Goal: Information Seeking & Learning: Check status

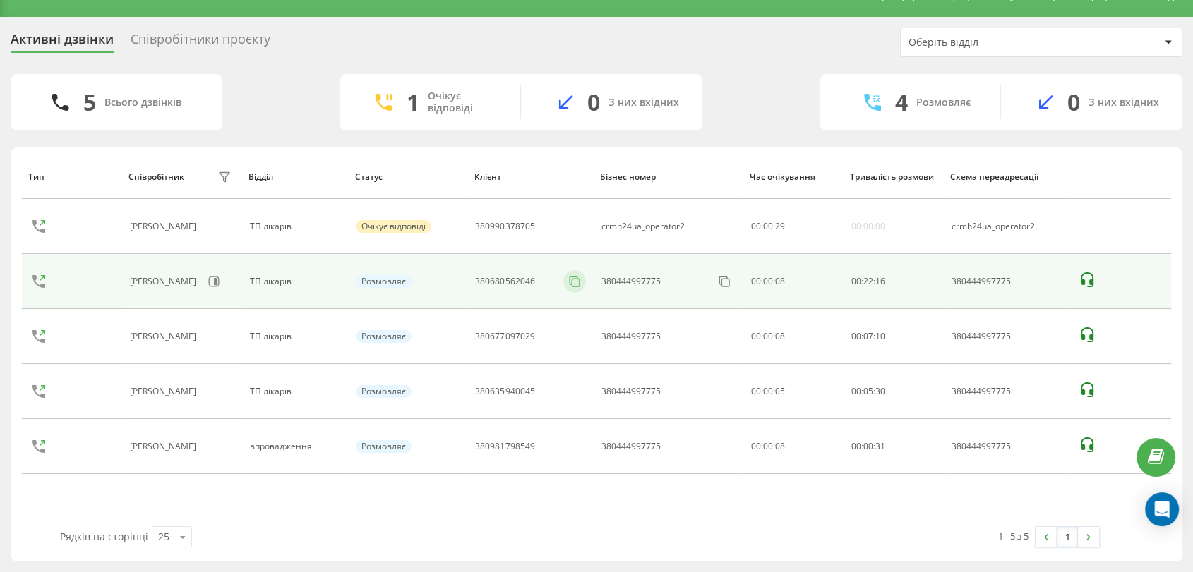
scroll to position [25, 0]
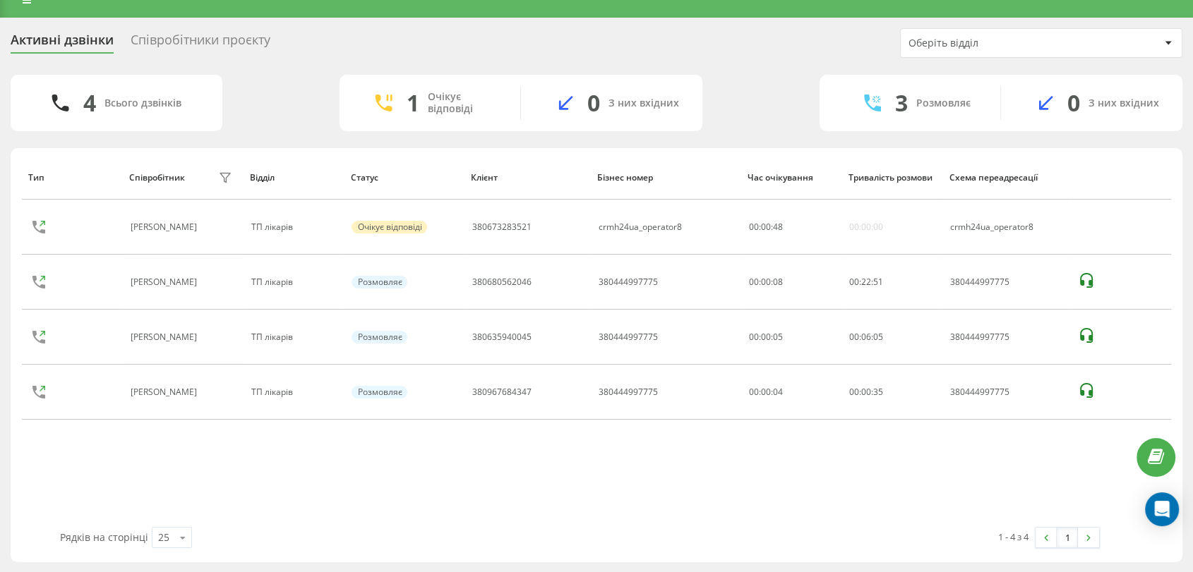
scroll to position [22, 0]
click at [618, 503] on div "Тип Співробітник фільтру Відділ Статус Клієнт Бізнес номер Час очікування Трива…" at bounding box center [596, 341] width 1149 height 372
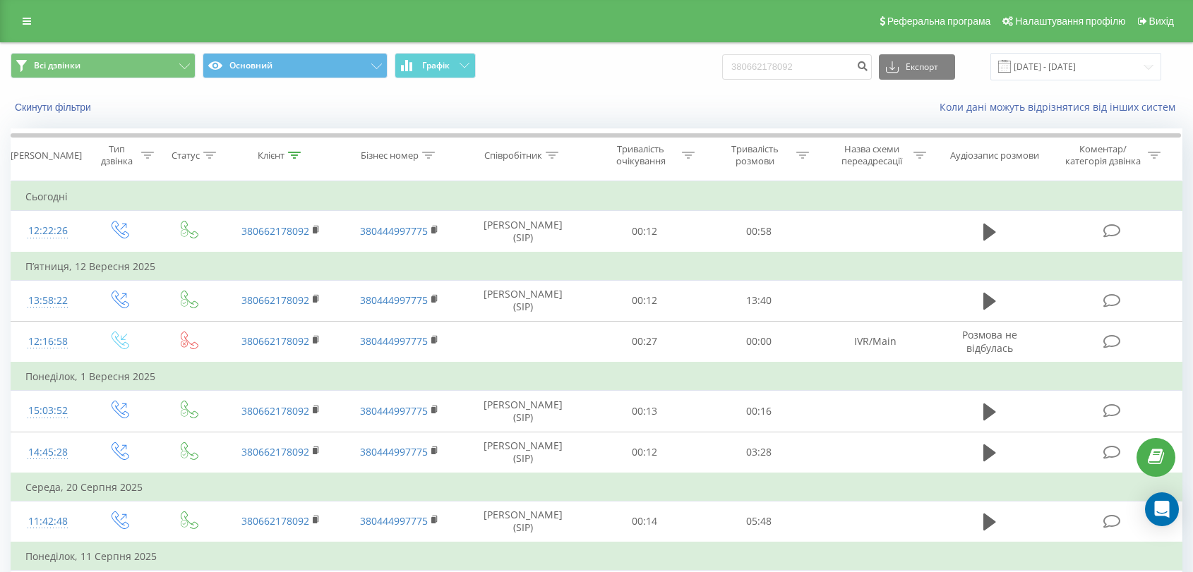
click at [855, 69] on input "380662178092" at bounding box center [797, 66] width 150 height 25
type input "0671446740"
